Goal: Book appointment/travel/reservation

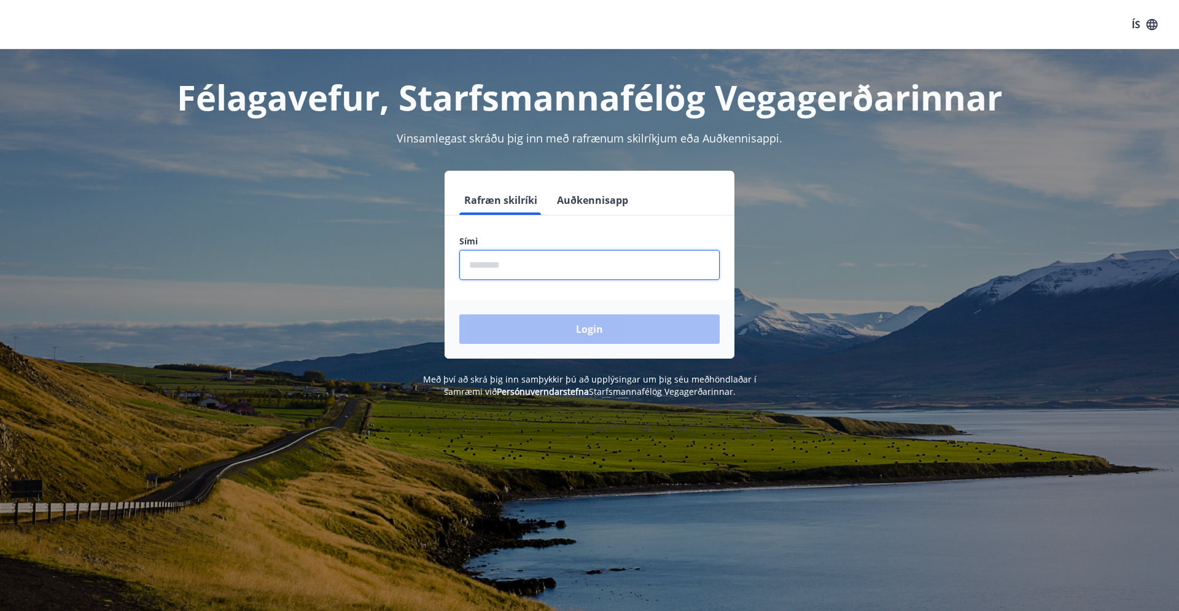
click at [542, 262] on input "phone" at bounding box center [589, 265] width 260 height 30
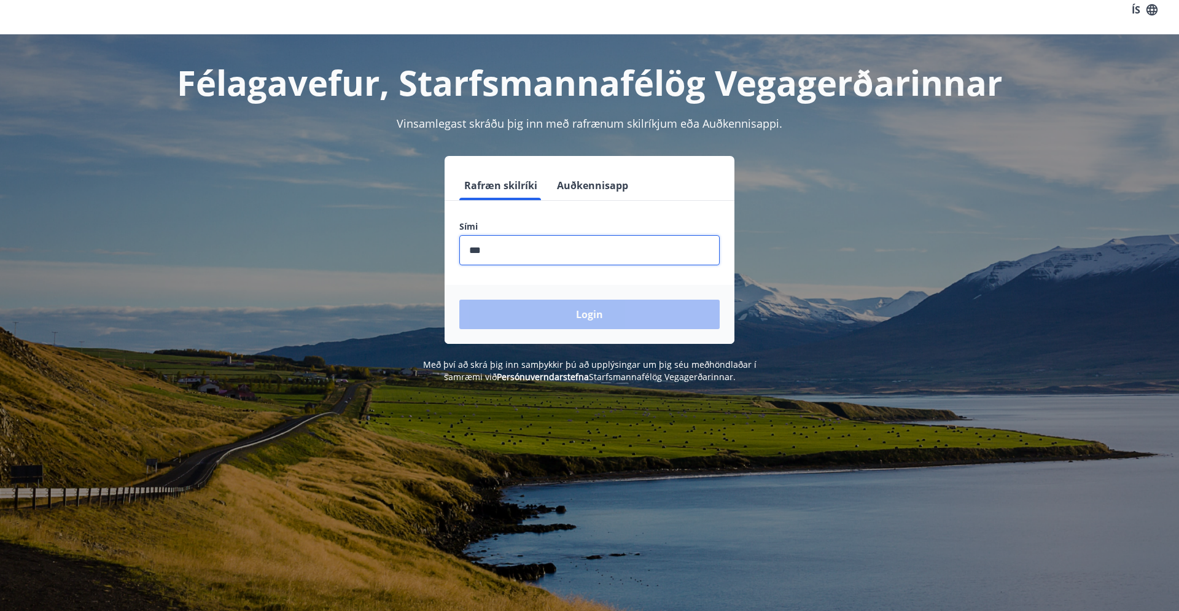
scroll to position [17, 0]
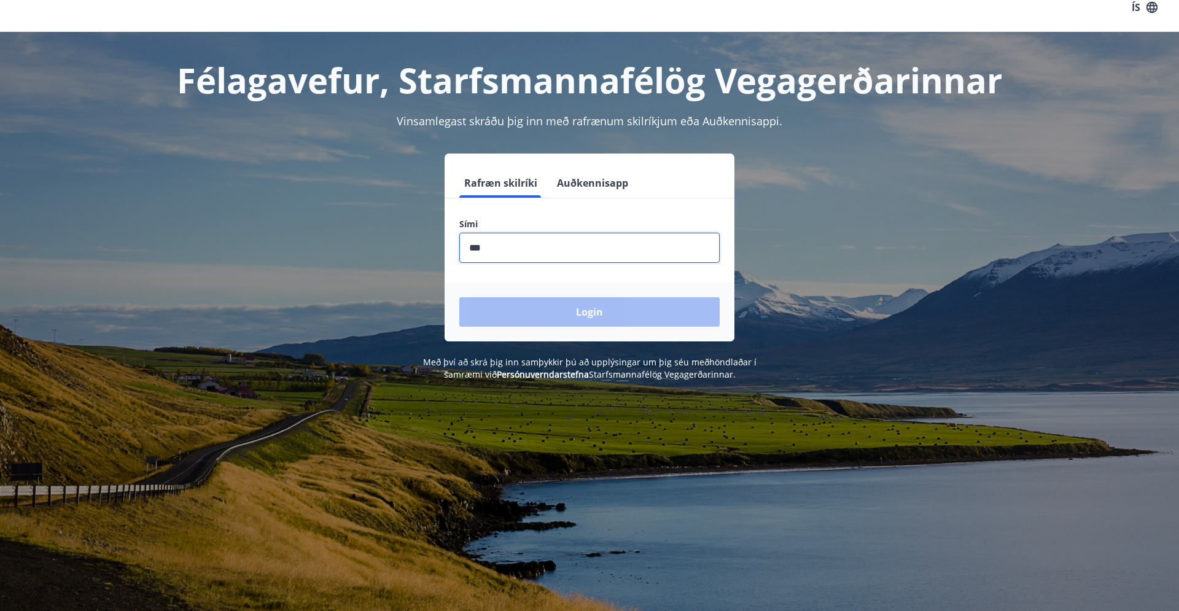
click at [486, 254] on input "phone" at bounding box center [589, 248] width 260 height 30
type input "********"
click at [582, 311] on button "Login" at bounding box center [589, 311] width 260 height 29
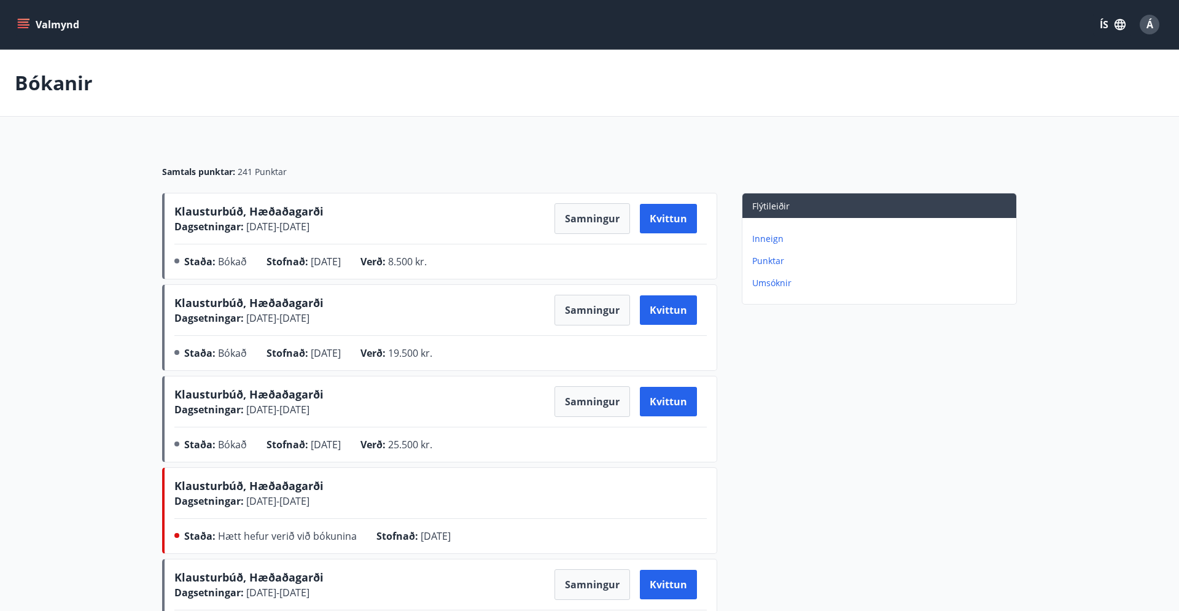
click at [58, 31] on button "Valmynd" at bounding box center [49, 25] width 69 height 22
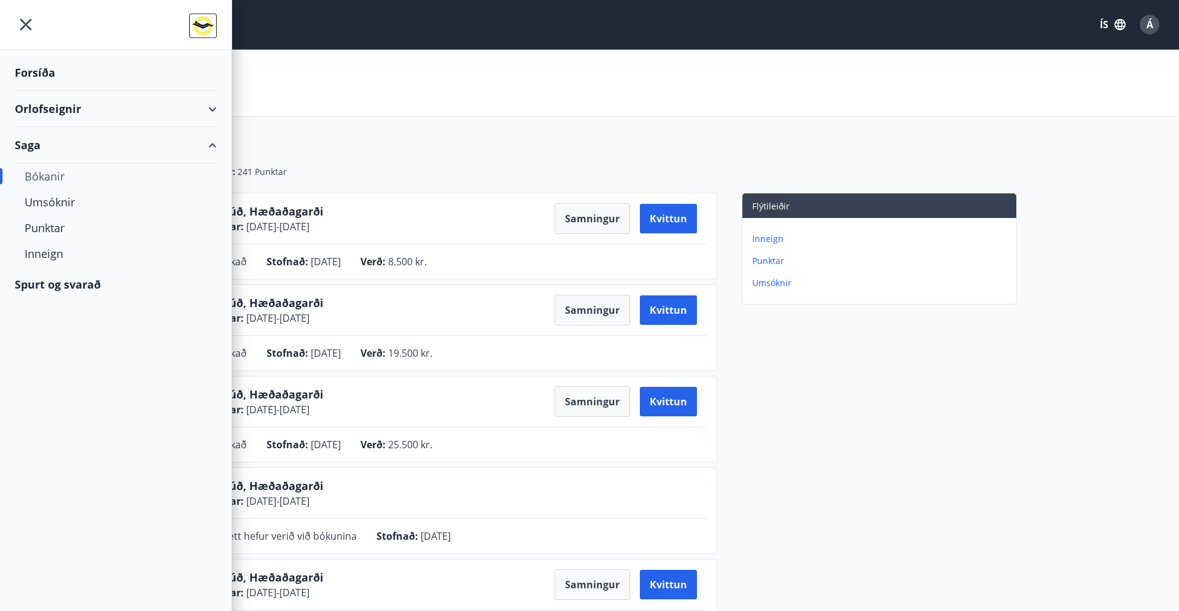
click at [55, 113] on div "Orlofseignir" at bounding box center [116, 109] width 202 height 36
click at [60, 143] on div "Framboð" at bounding box center [116, 140] width 182 height 26
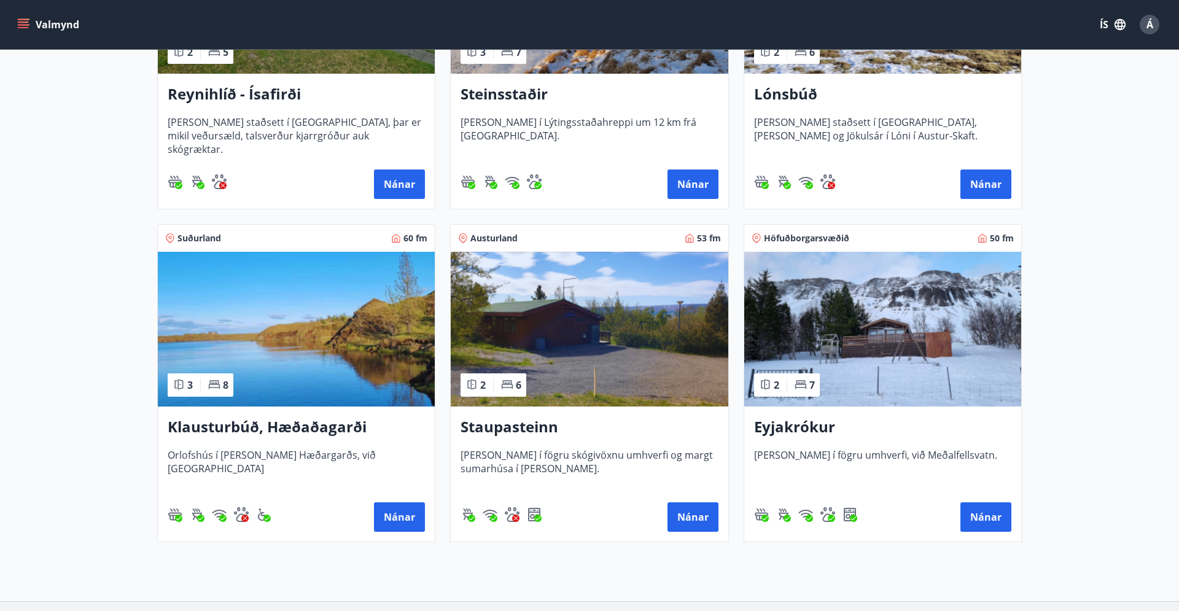
click at [286, 352] on img at bounding box center [296, 329] width 277 height 155
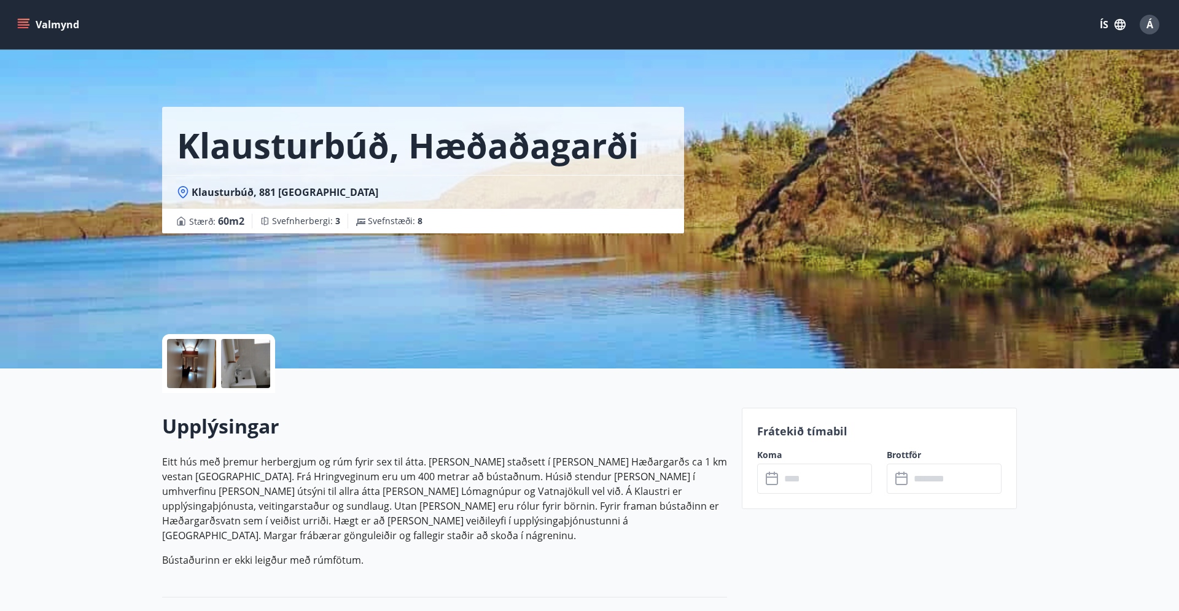
click at [840, 483] on input "text" at bounding box center [825, 479] width 91 height 30
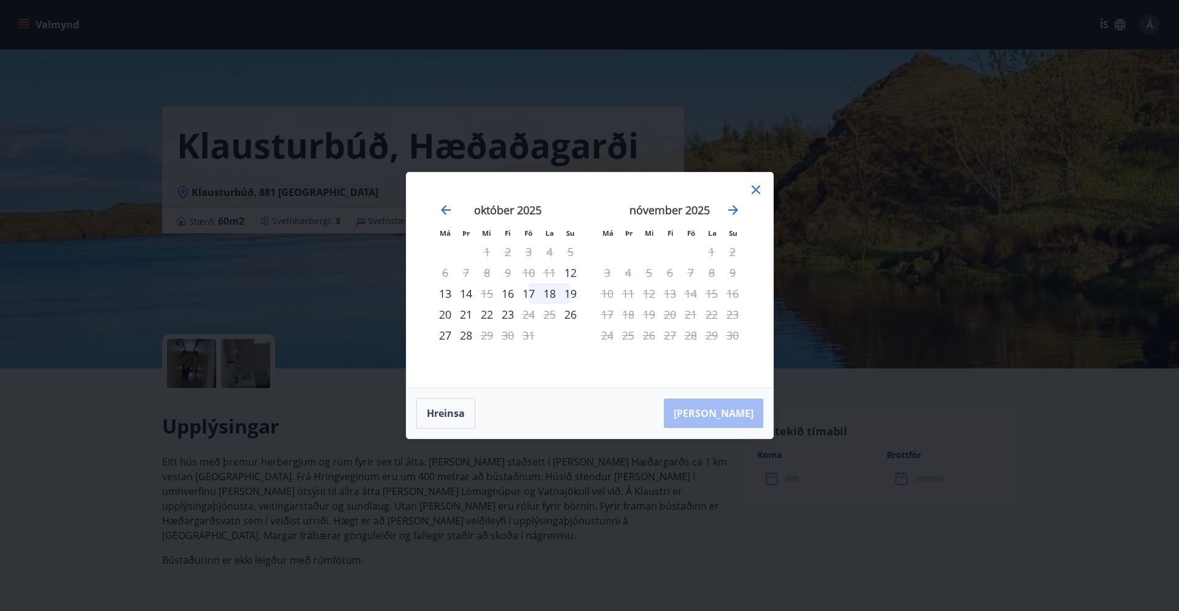
click at [752, 190] on icon at bounding box center [756, 189] width 15 height 15
